Goal: Transaction & Acquisition: Purchase product/service

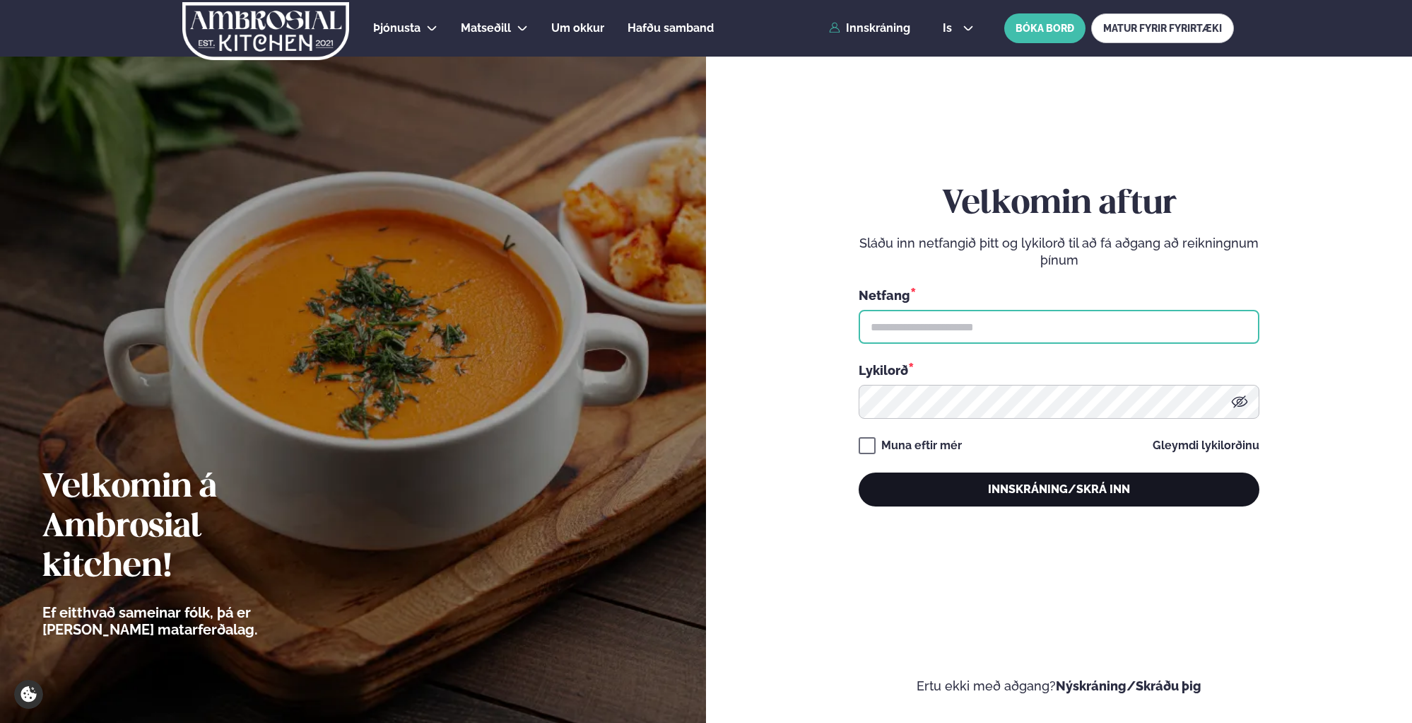
type input "**********"
click at [1116, 480] on button "Innskráning/Skrá inn" at bounding box center [1059, 489] width 401 height 34
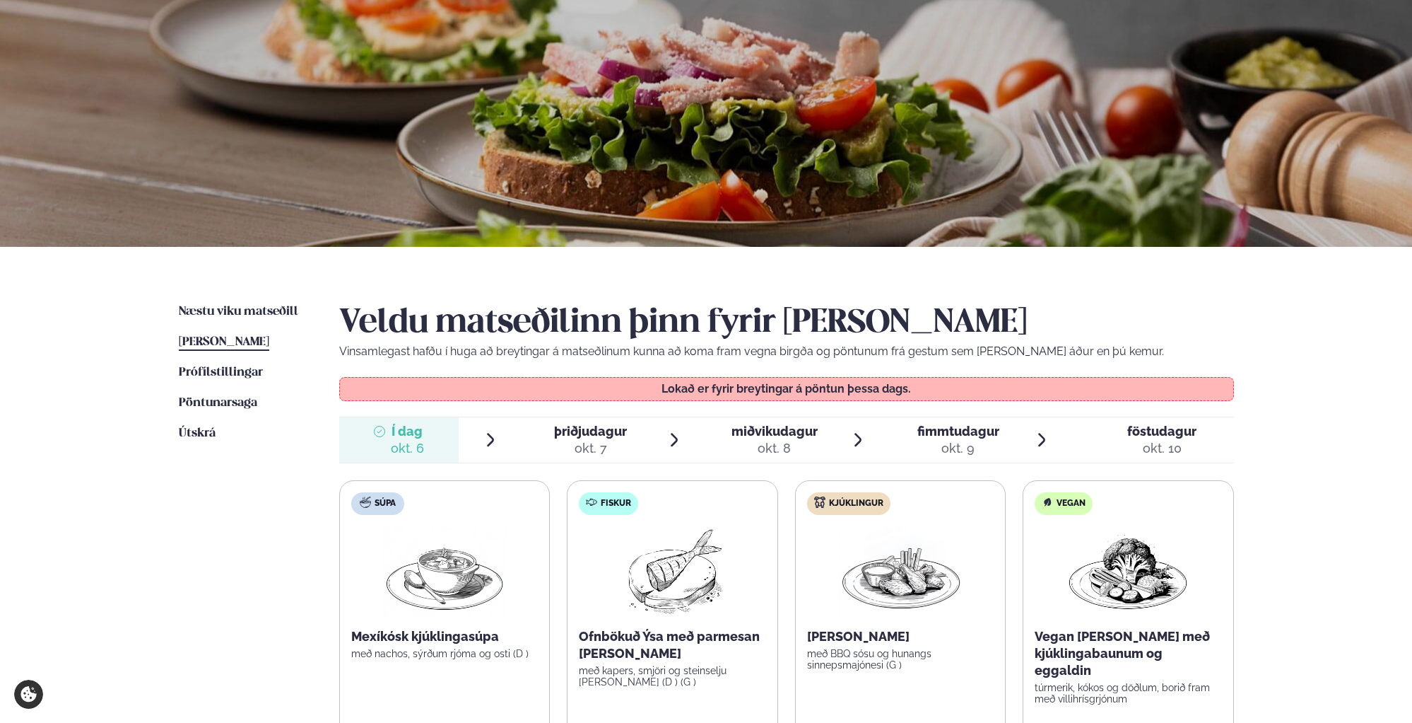
scroll to position [212, 0]
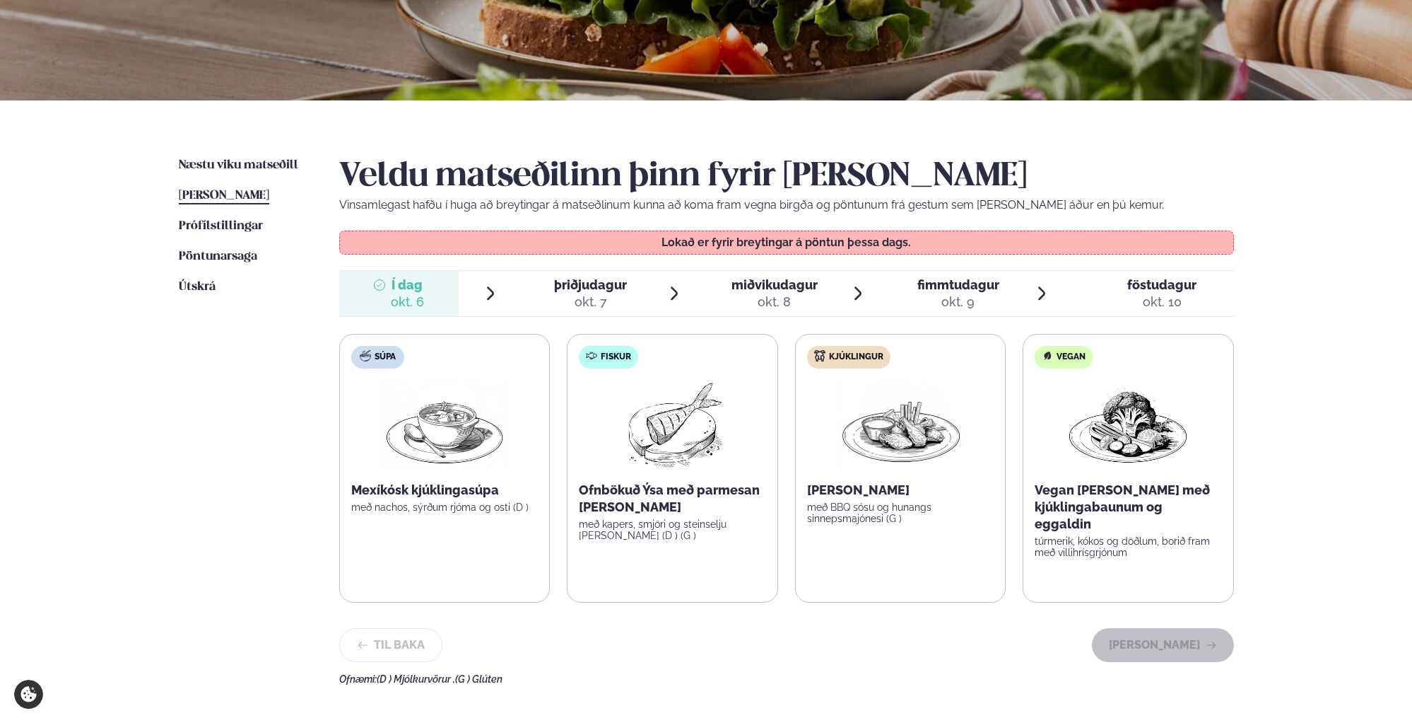
click at [599, 281] on span "þriðjudagur" at bounding box center [590, 284] width 73 height 15
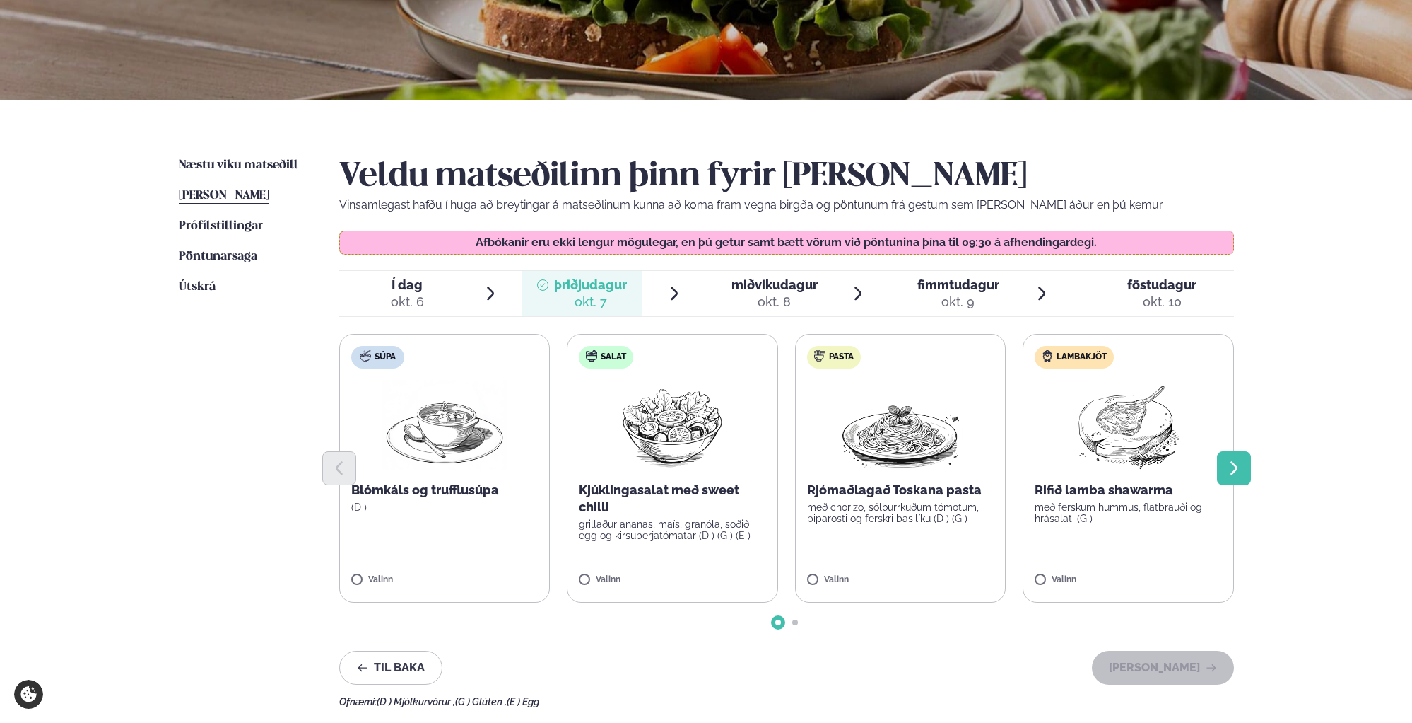
click at [1235, 466] on icon "Next slide" at bounding box center [1234, 467] width 7 height 13
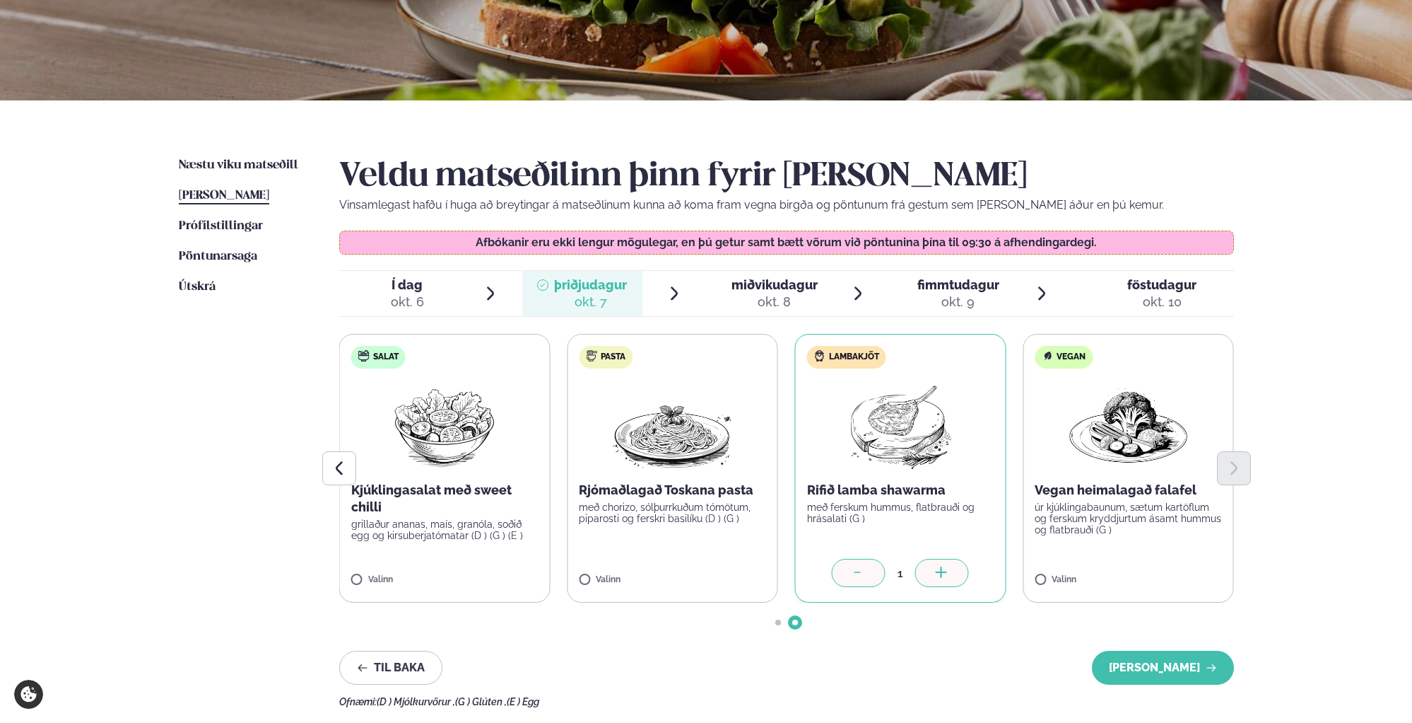
drag, startPoint x: 1176, startPoint y: 660, endPoint x: 625, endPoint y: 563, distance: 559.3
click at [603, 528] on div "Veldu matseðilinn þinn fyrir [PERSON_NAME] Vinsamlegast hafðu í huga að breytin…" at bounding box center [786, 432] width 895 height 550
click at [605, 571] on label "Pasta Rjómaðlagað Toskana pasta með chorizo, sólþurrkuðum tómötum, piparosti og…" at bounding box center [672, 468] width 211 height 269
click at [861, 571] on icon at bounding box center [860, 573] width 14 height 14
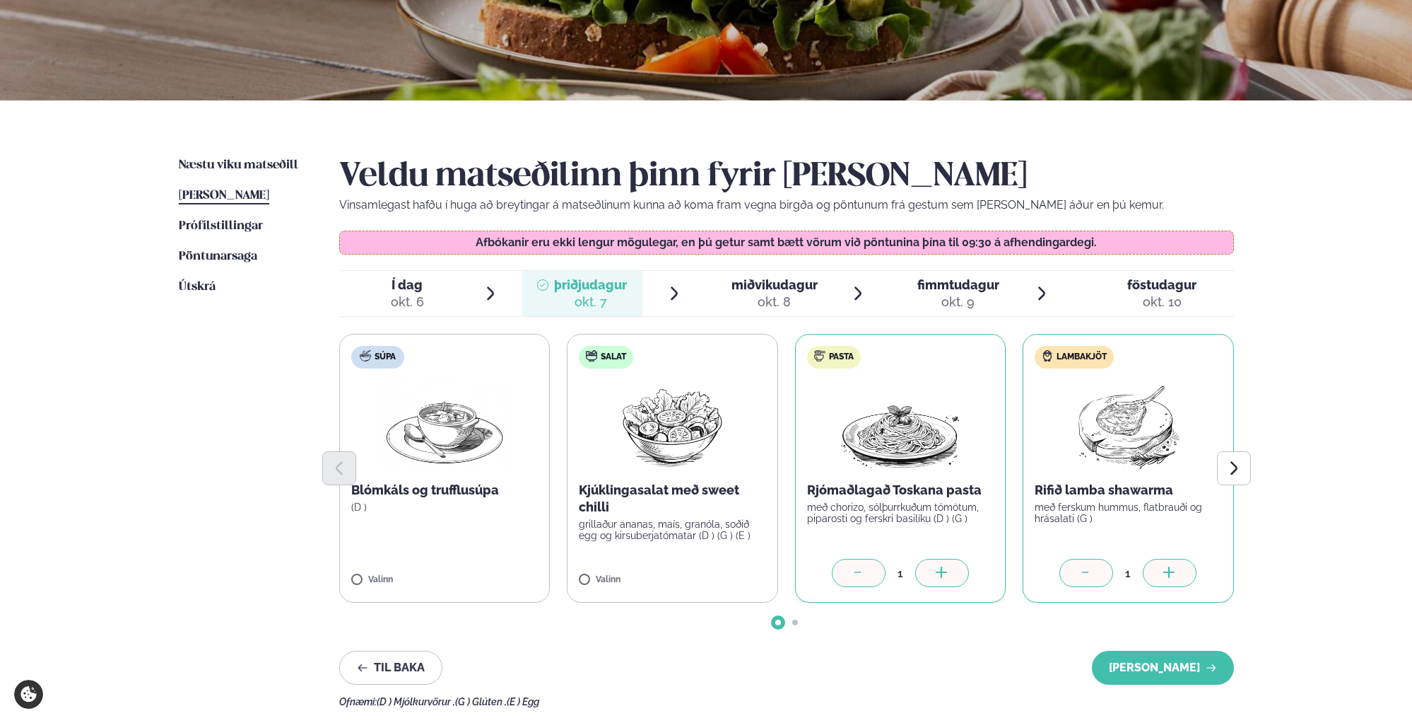
click at [1100, 574] on div at bounding box center [1087, 572] width 54 height 28
click at [1166, 672] on button "[PERSON_NAME]" at bounding box center [1163, 667] width 142 height 34
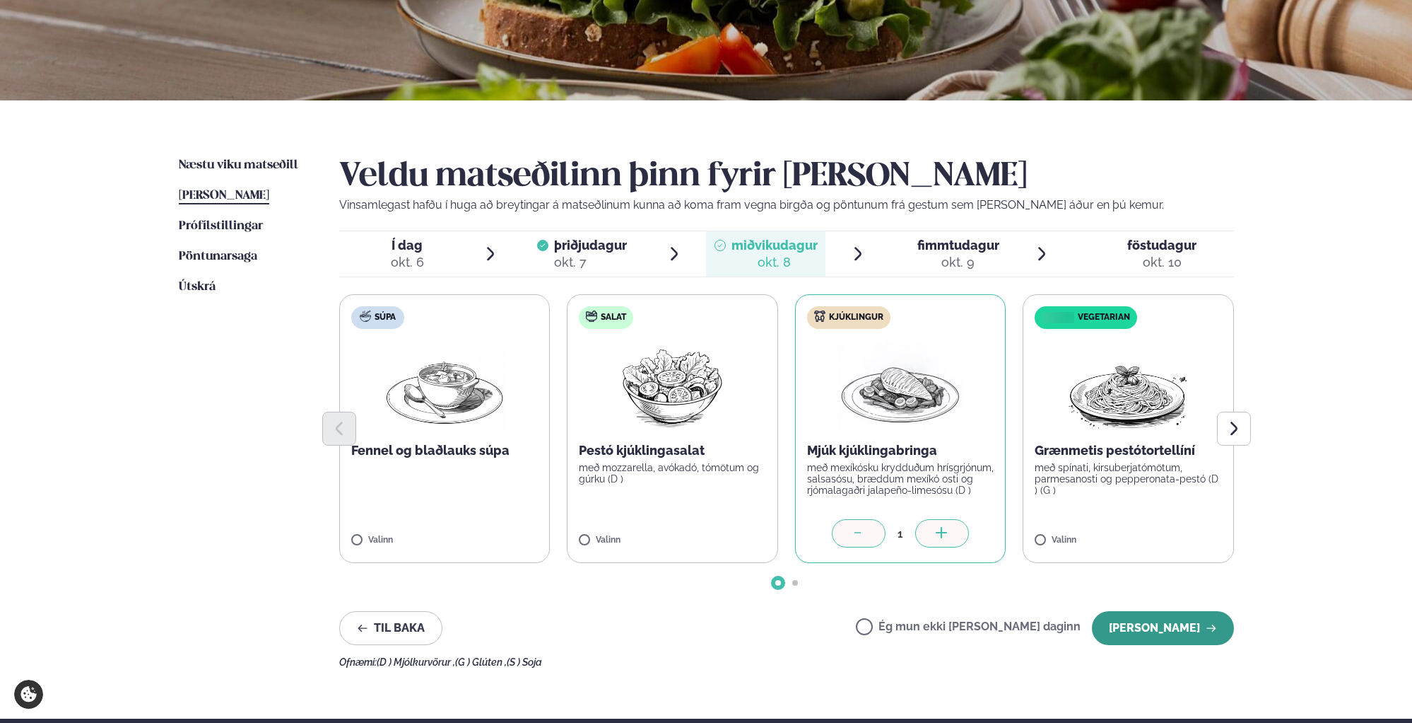
click at [1166, 626] on button "[PERSON_NAME]" at bounding box center [1163, 628] width 142 height 34
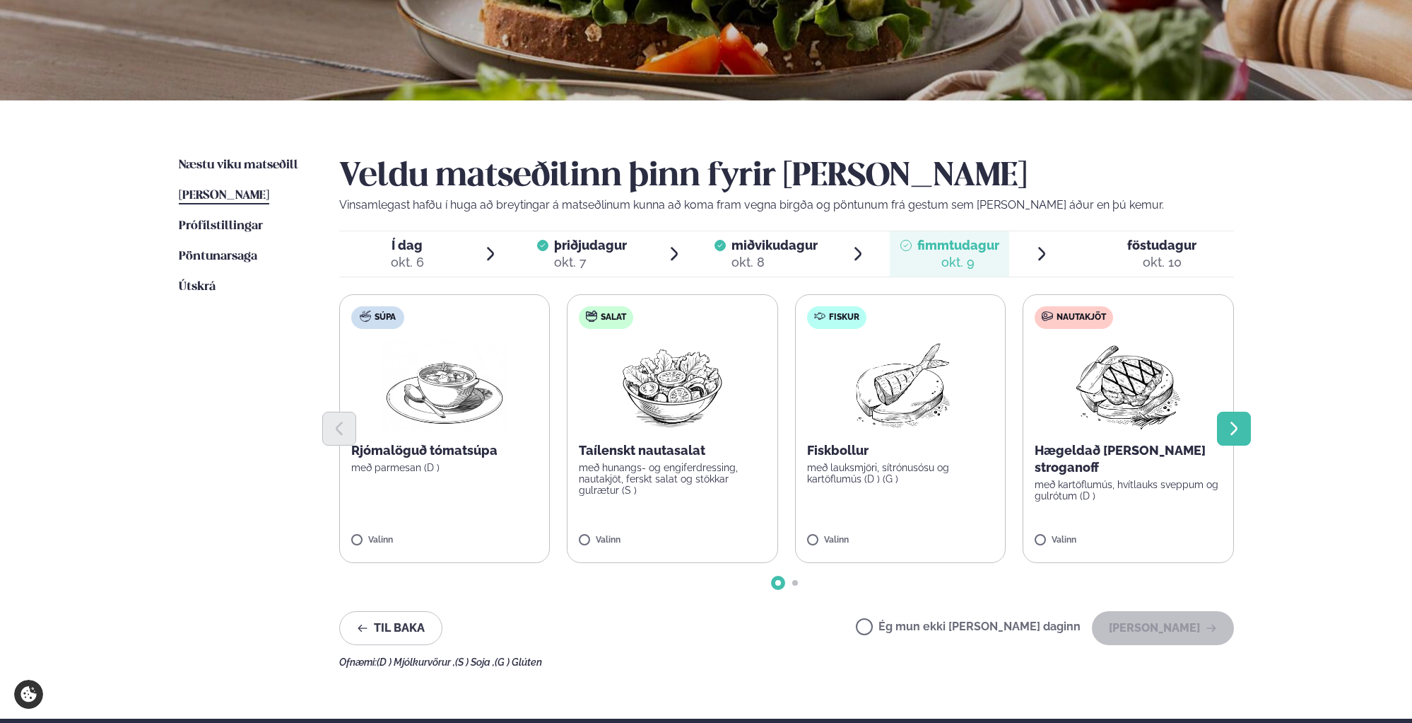
click at [1234, 430] on icon "Next slide" at bounding box center [1234, 428] width 17 height 17
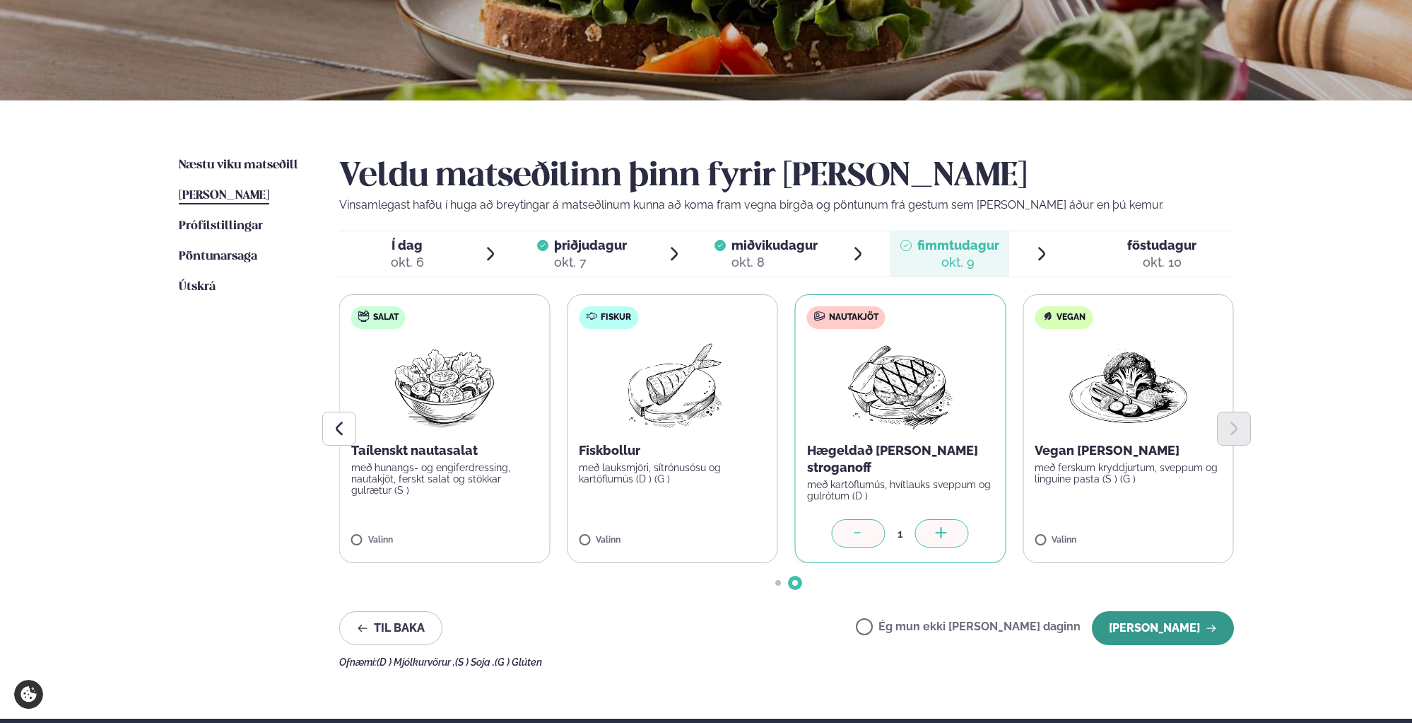
click at [1159, 628] on button "[PERSON_NAME]" at bounding box center [1163, 628] width 142 height 34
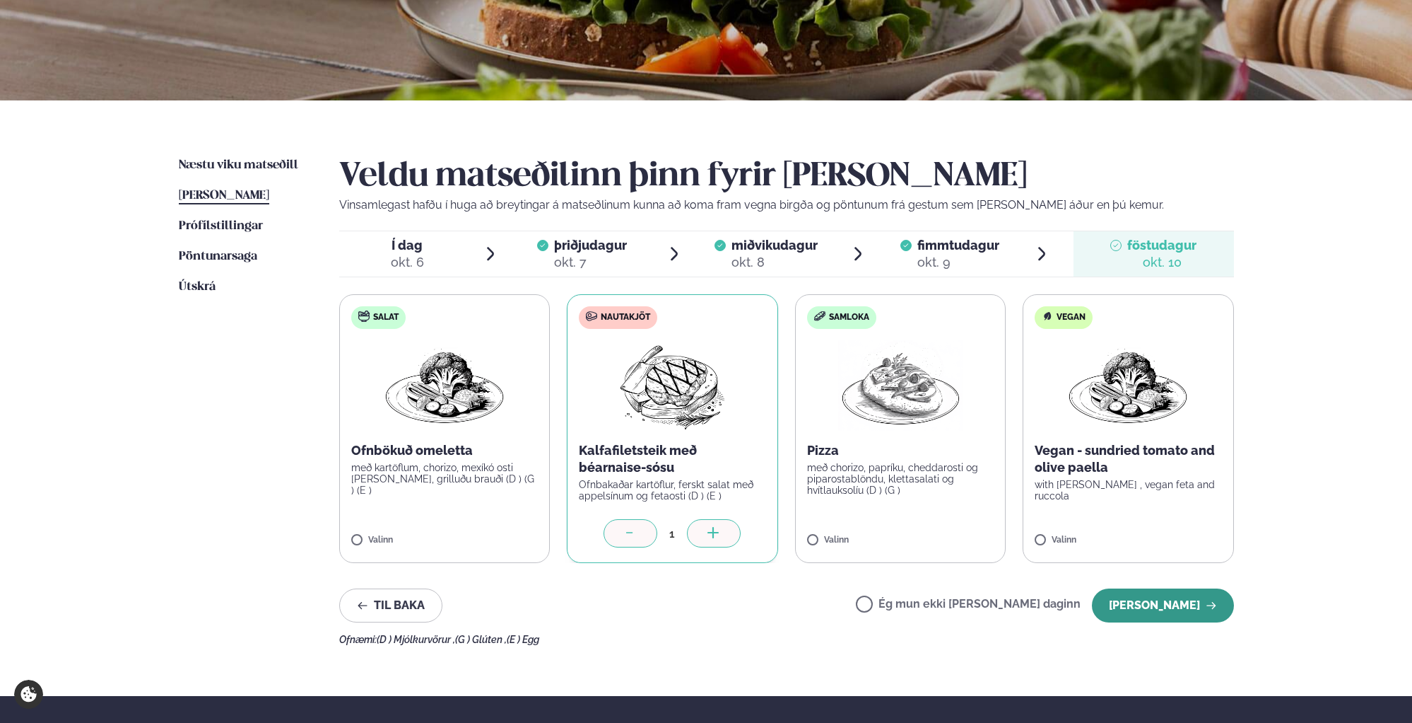
click at [1145, 599] on button "[PERSON_NAME]" at bounding box center [1163, 605] width 142 height 34
